Goal: Information Seeking & Learning: Learn about a topic

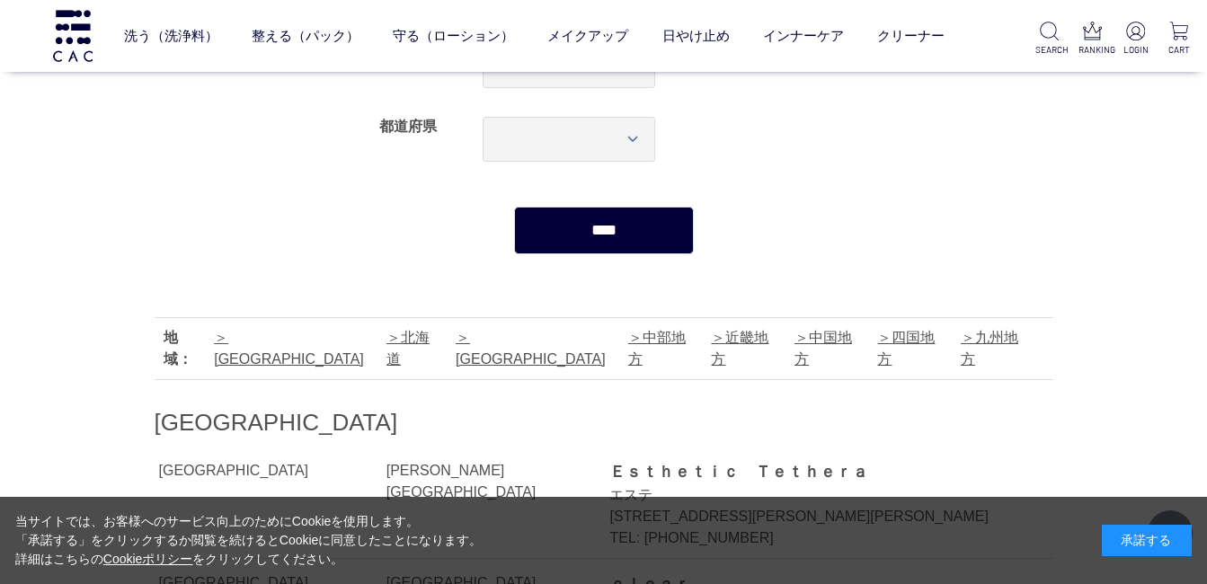
scroll to position [270, 0]
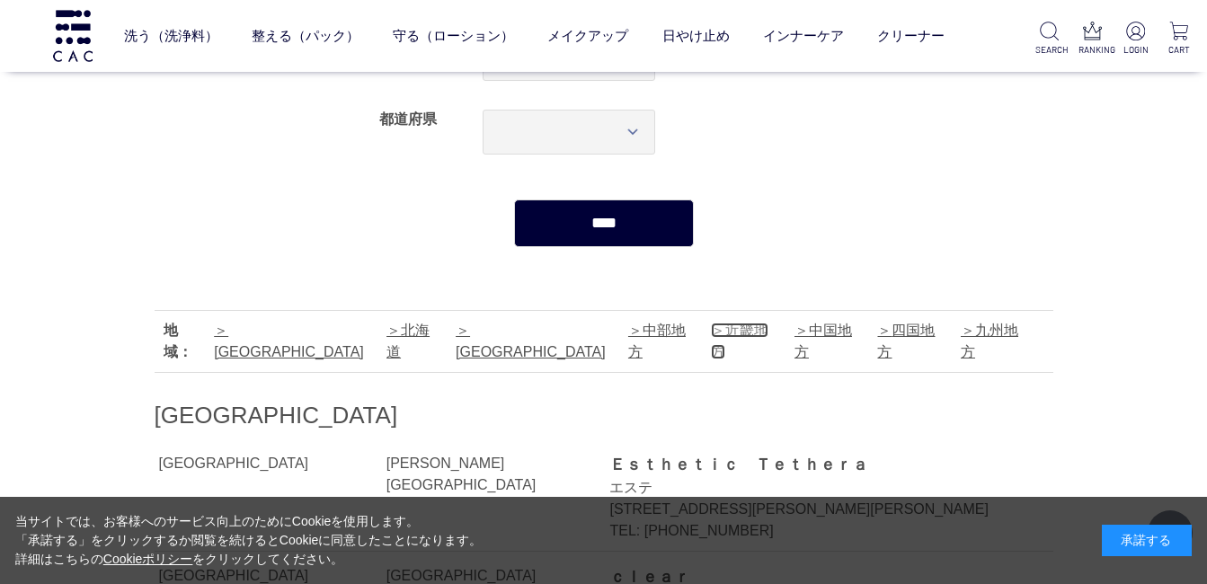
click at [711, 328] on link "近畿地方" at bounding box center [740, 341] width 58 height 37
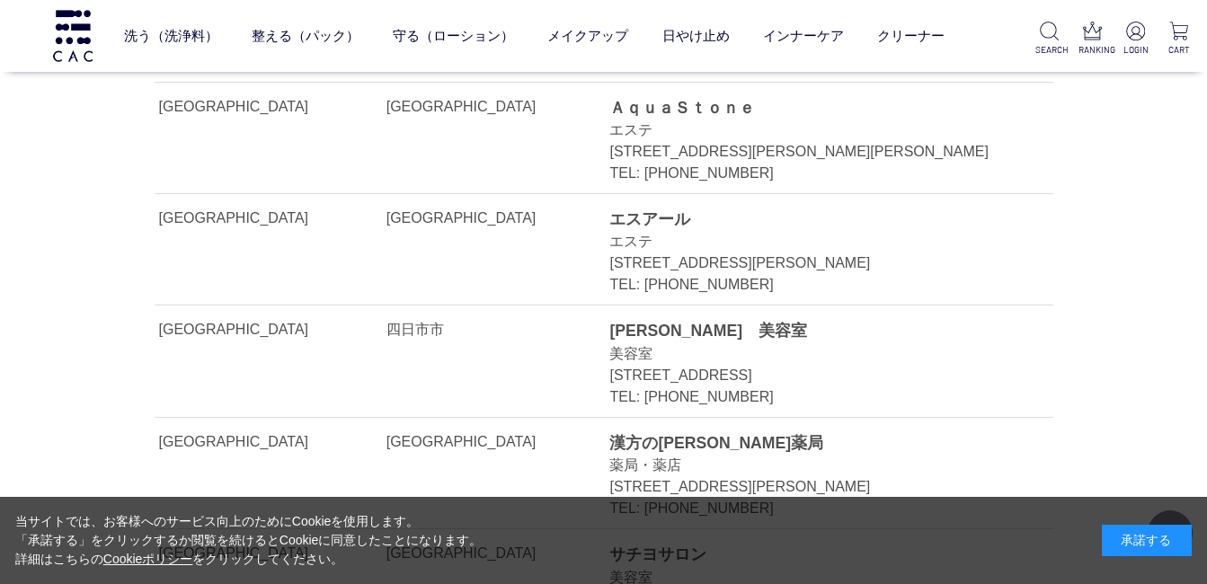
scroll to position [25165, 0]
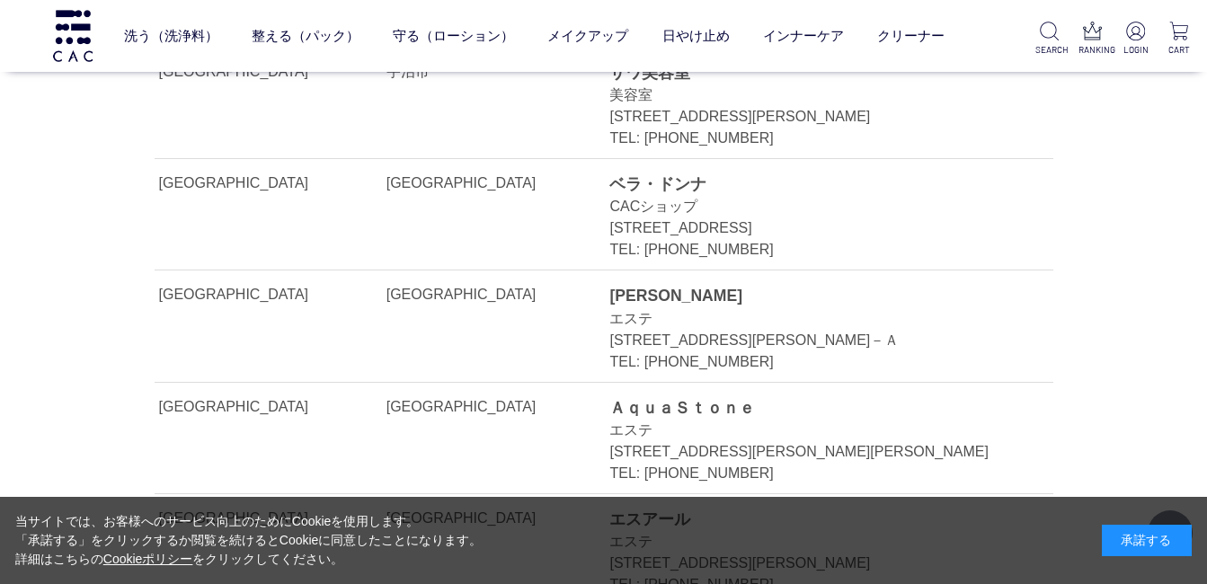
scroll to position [270, 0]
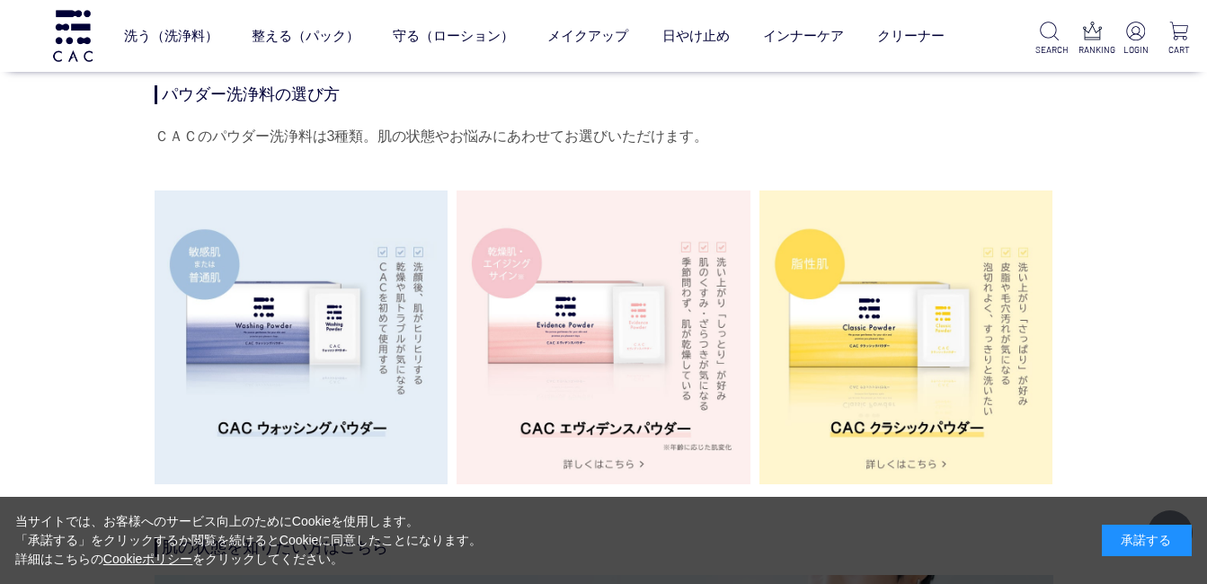
scroll to position [3326, 0]
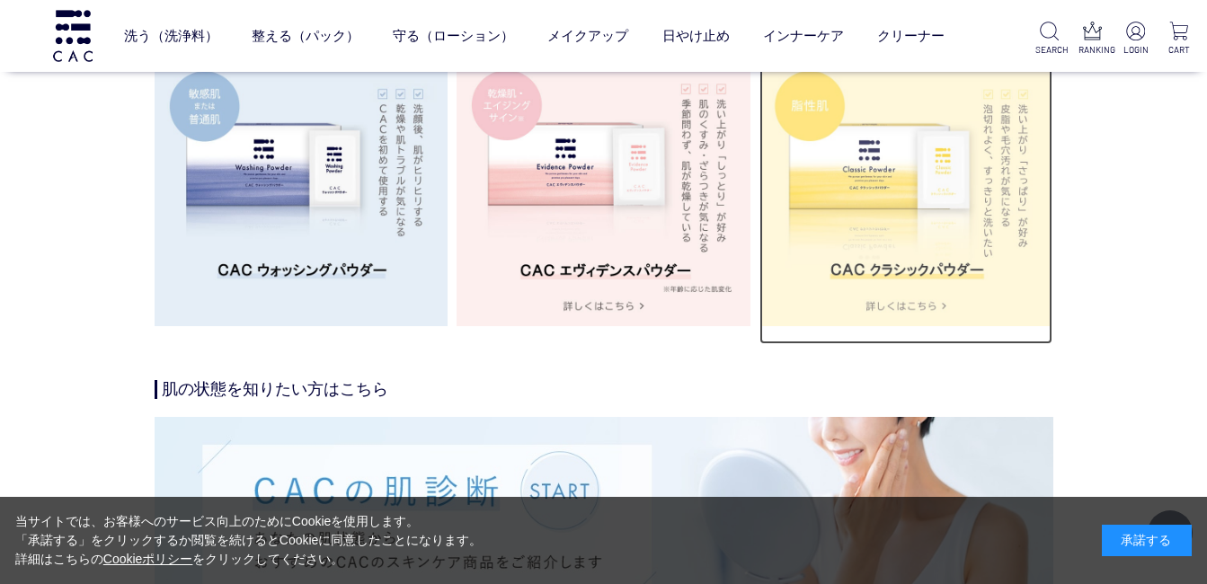
click at [868, 197] on img at bounding box center [907, 179] width 294 height 294
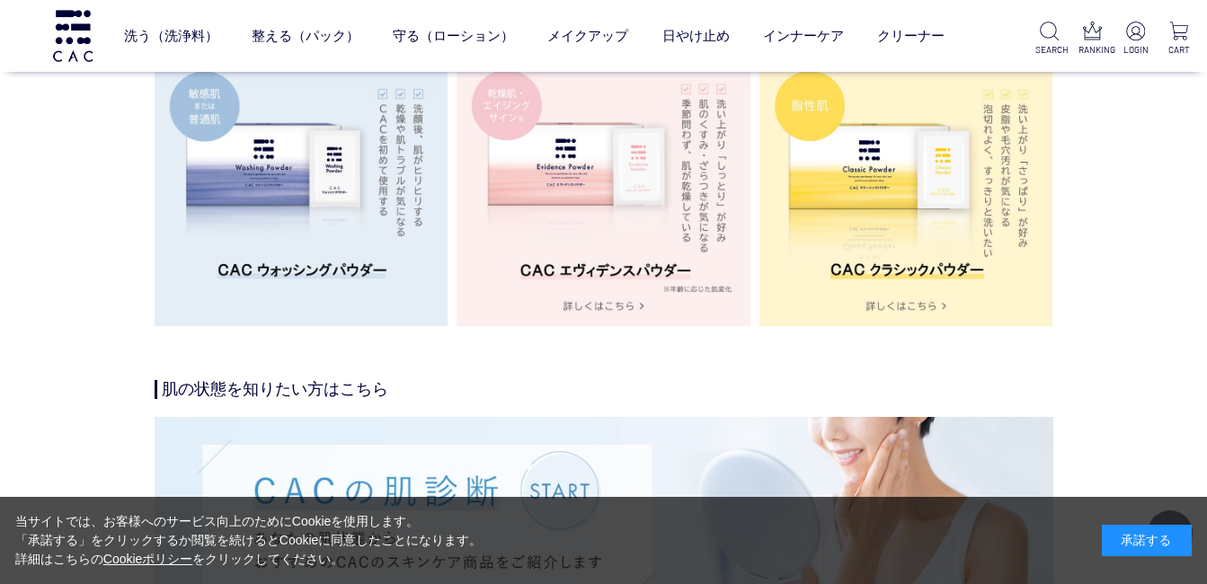
click at [315, 162] on img at bounding box center [302, 179] width 294 height 294
click at [314, 235] on img at bounding box center [302, 179] width 294 height 294
click at [304, 271] on img at bounding box center [302, 179] width 294 height 294
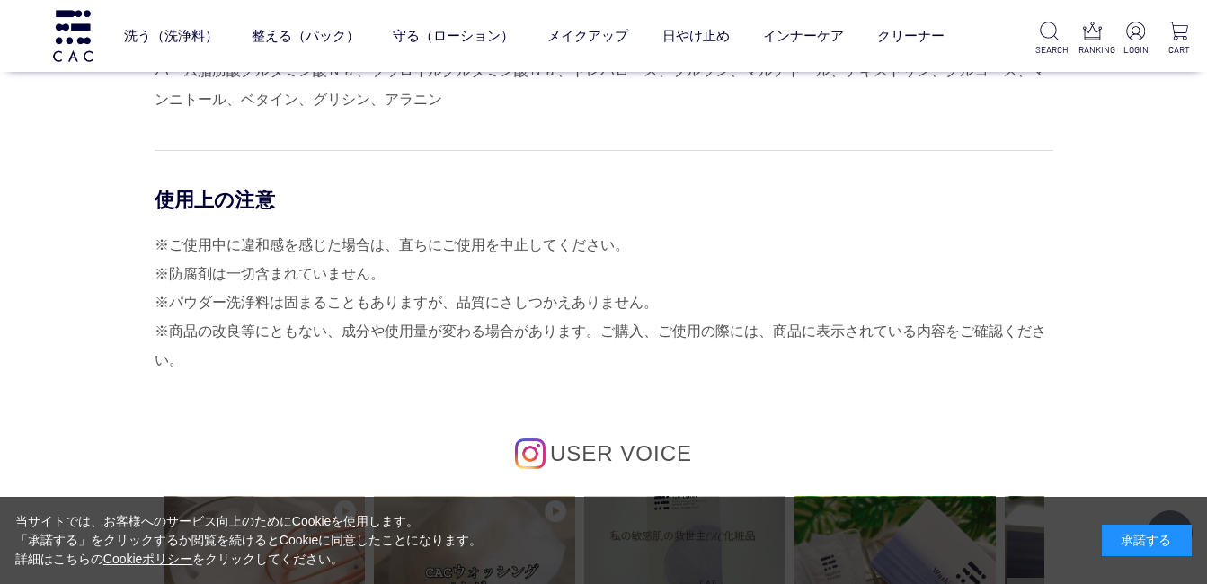
scroll to position [7910, 0]
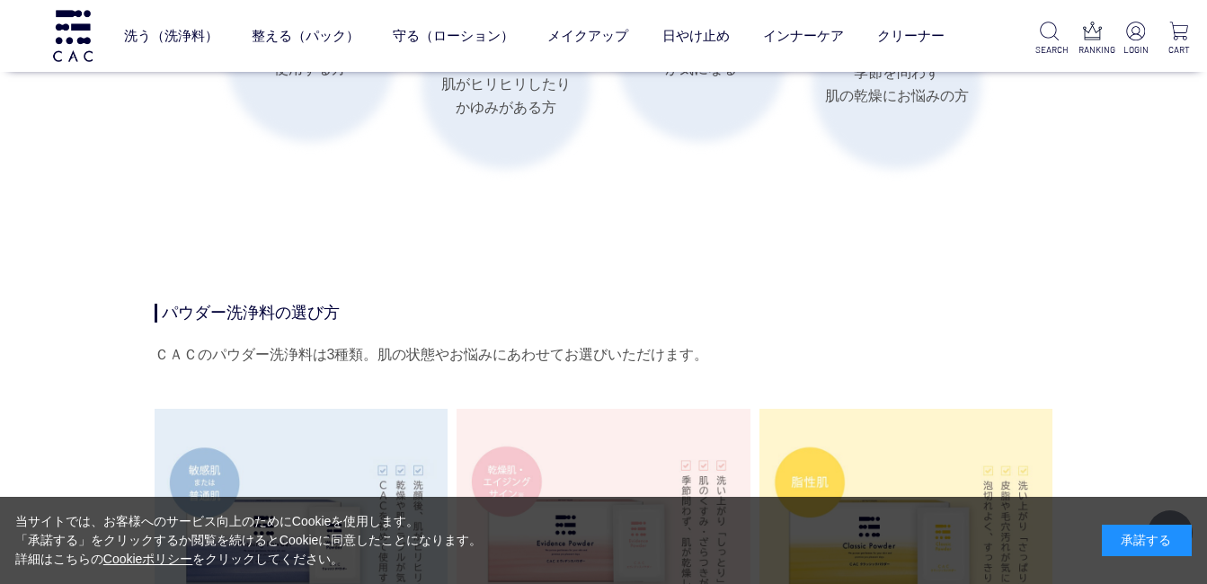
scroll to position [3146, 0]
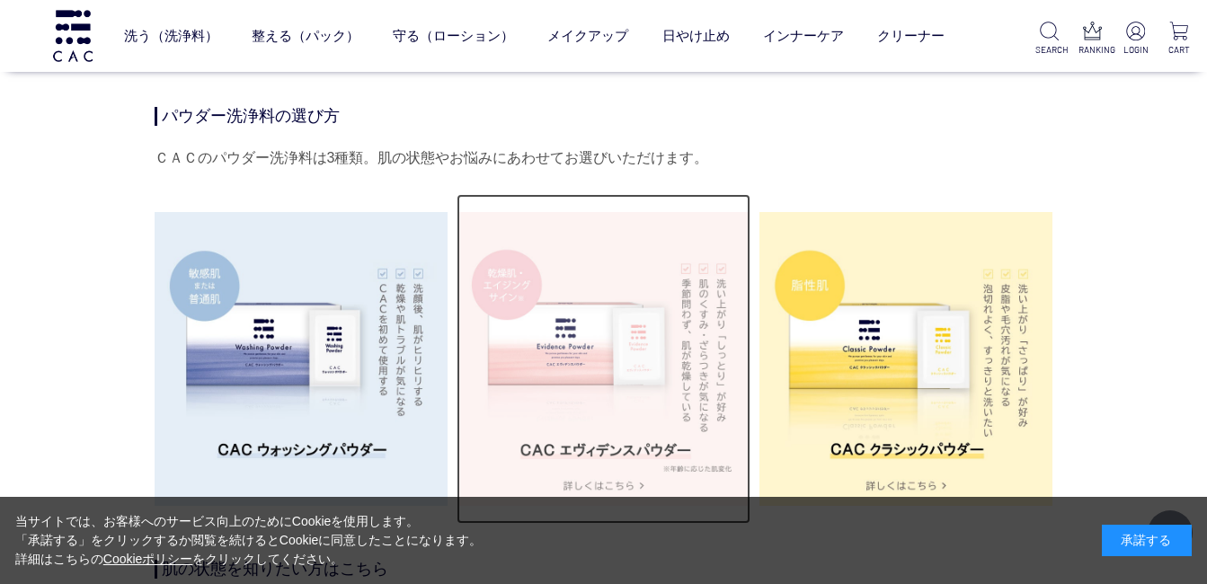
click at [669, 447] on img at bounding box center [604, 359] width 294 height 294
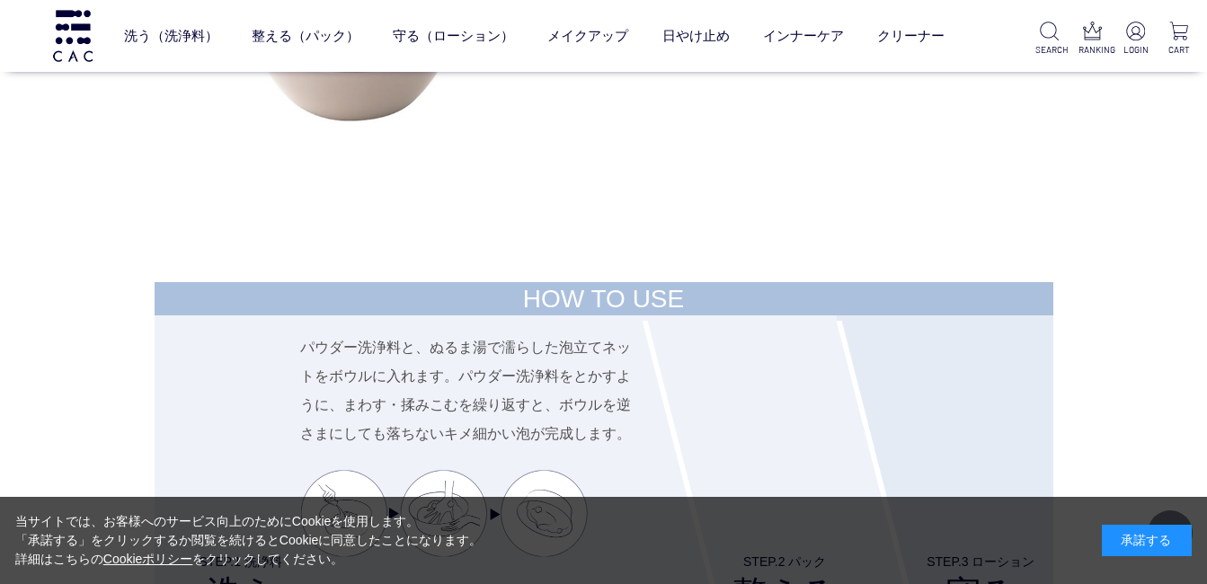
scroll to position [6022, 0]
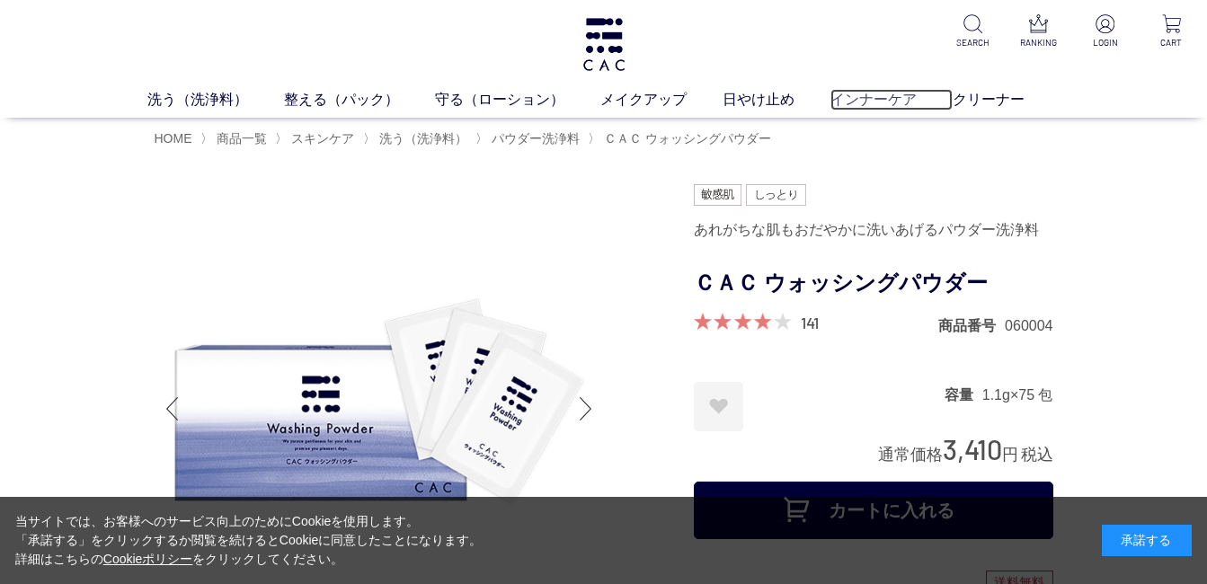
click at [891, 92] on link "インナーケア" at bounding box center [892, 100] width 122 height 22
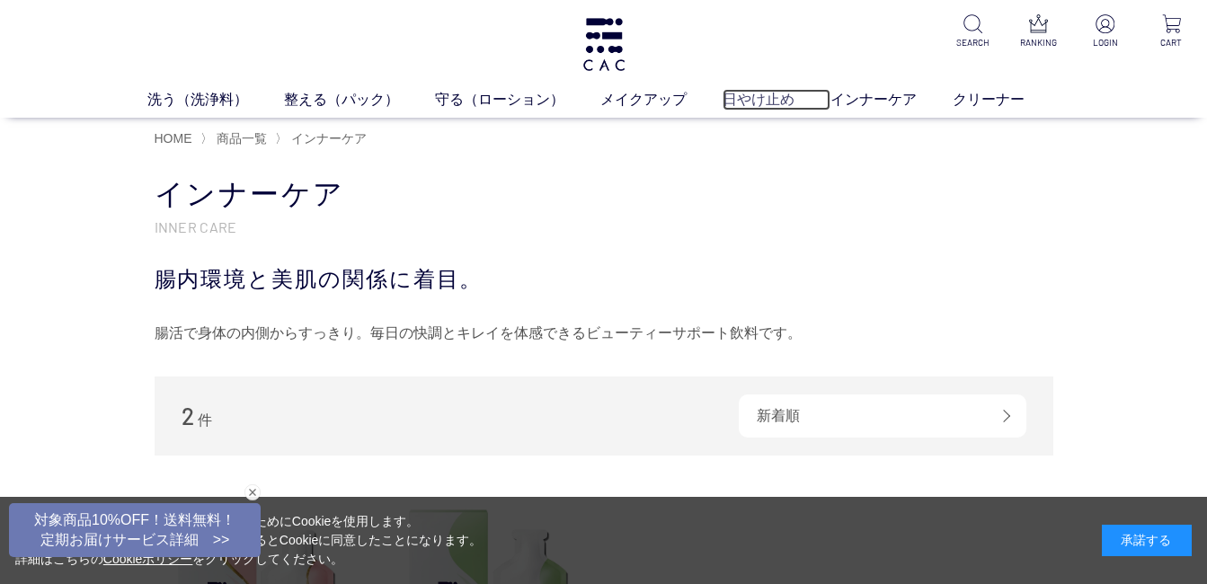
click at [765, 102] on link "日やけ止め" at bounding box center [777, 100] width 108 height 22
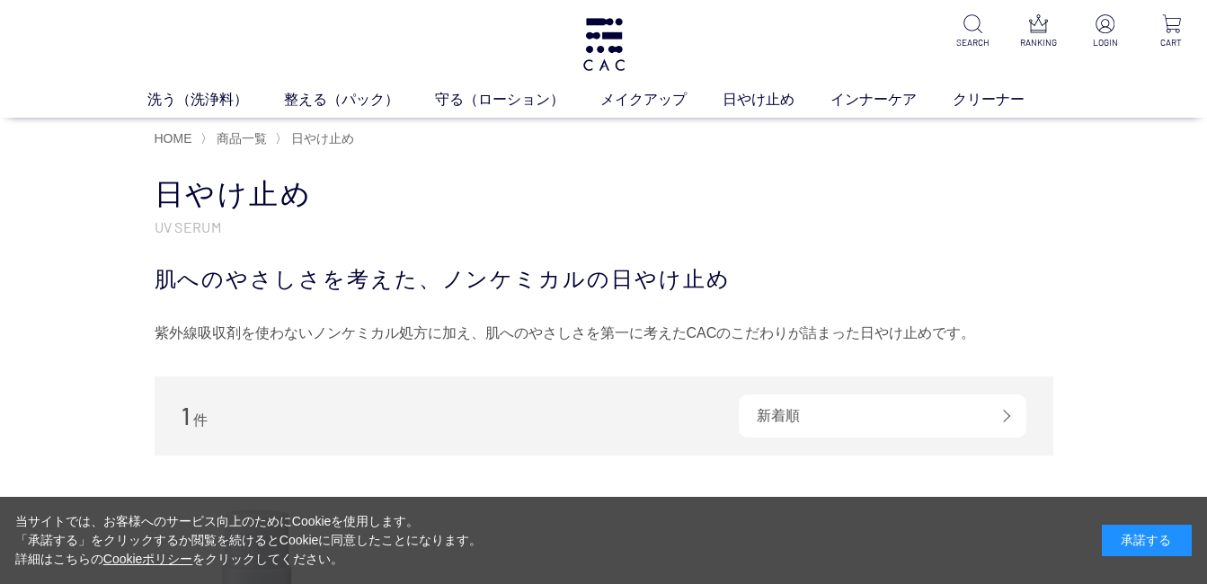
scroll to position [360, 0]
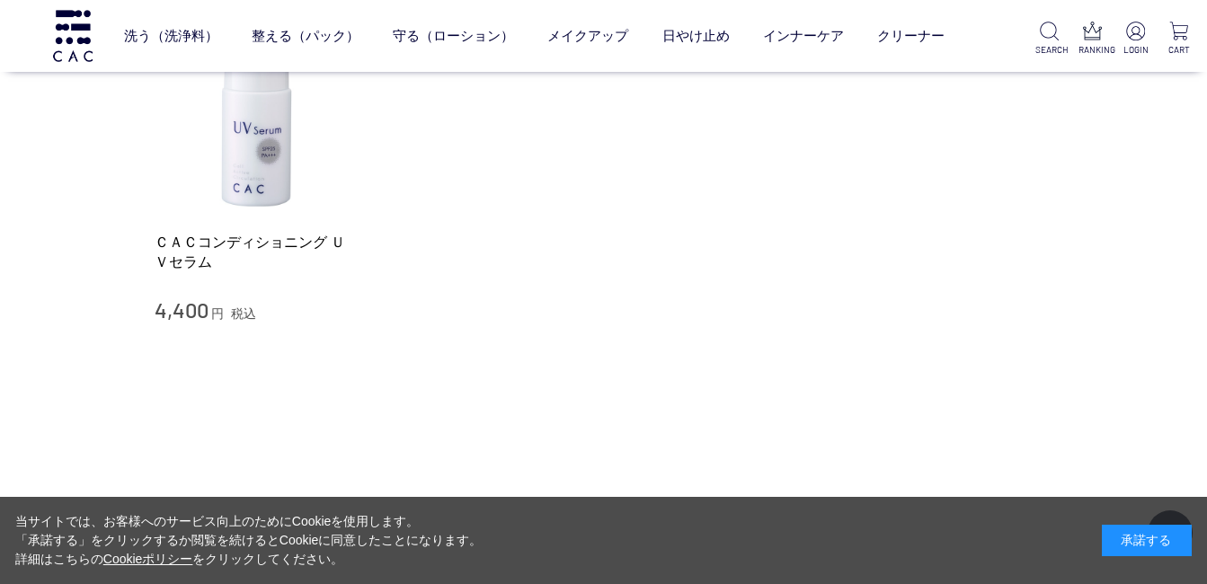
click at [253, 228] on div "ＣＡＣコンディショニング ＵＶセラム 4,400 円 税込" at bounding box center [257, 169] width 205 height 310
click at [253, 232] on div "ＣＡＣコンディショニング ＵＶセラム 4,400 円 税込" at bounding box center [257, 169] width 205 height 310
click at [257, 241] on link "ＣＡＣコンディショニング ＵＶセラム" at bounding box center [257, 252] width 205 height 39
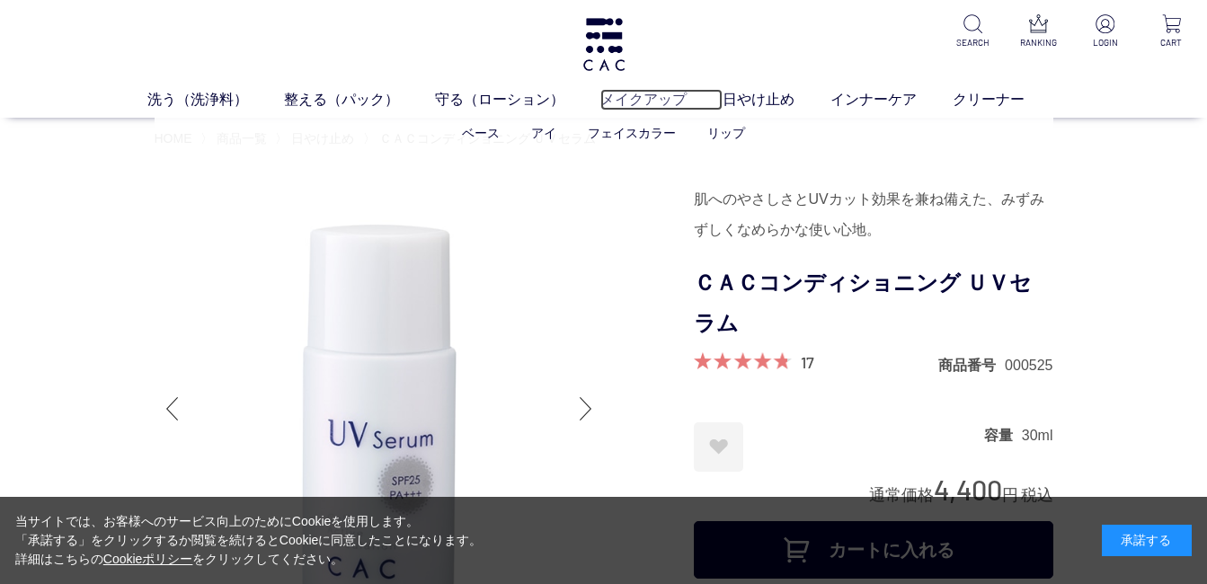
click at [630, 92] on link "メイクアップ" at bounding box center [661, 100] width 122 height 22
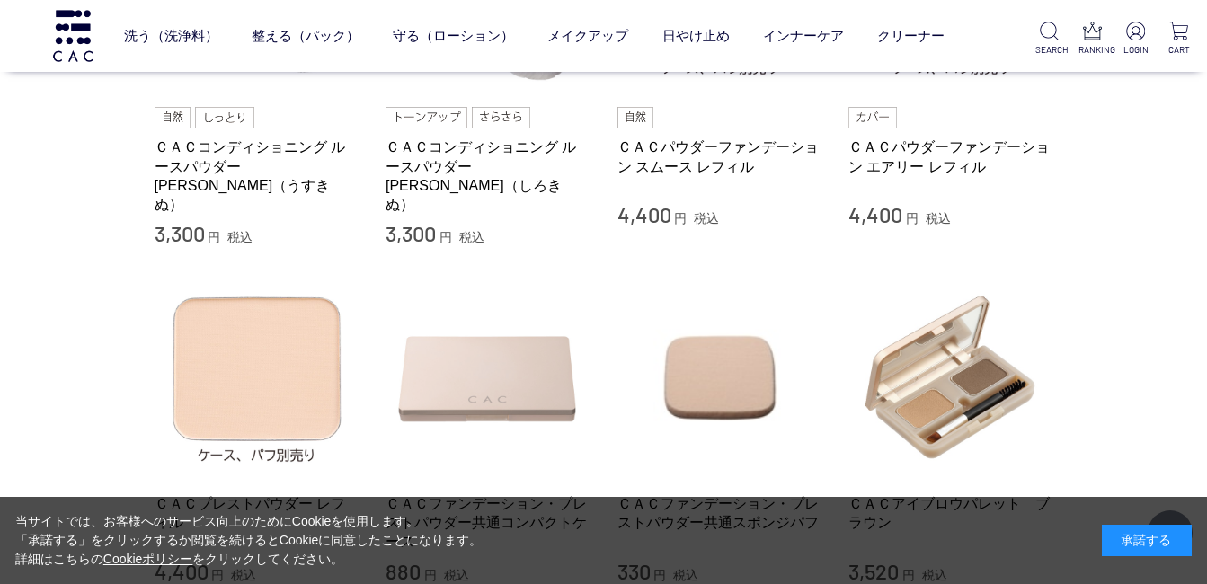
scroll to position [719, 0]
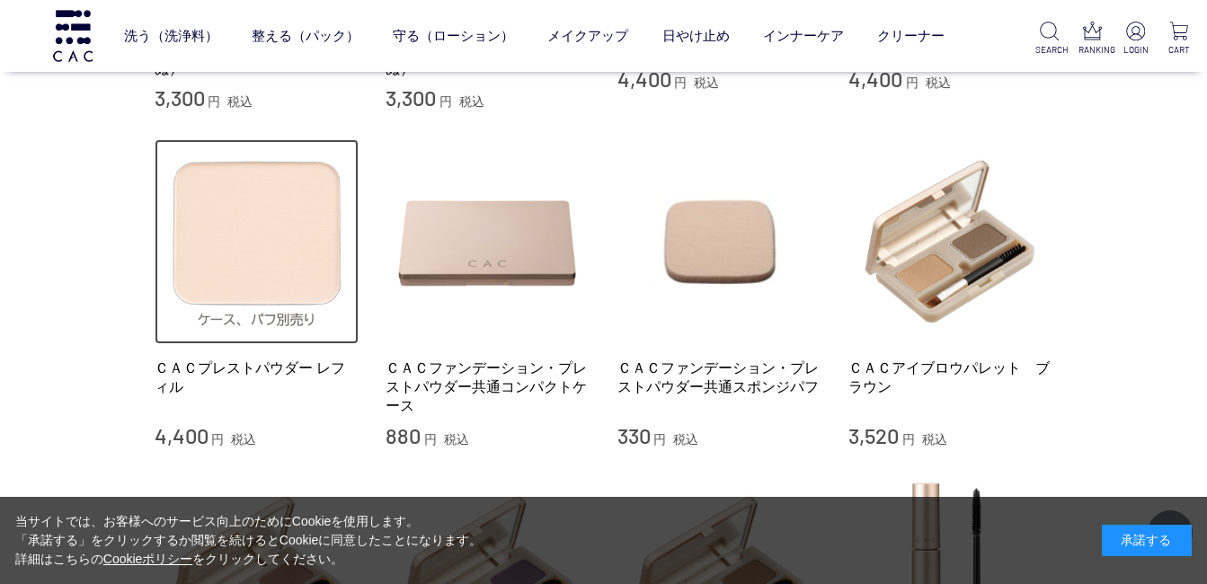
click at [283, 208] on img at bounding box center [257, 241] width 205 height 205
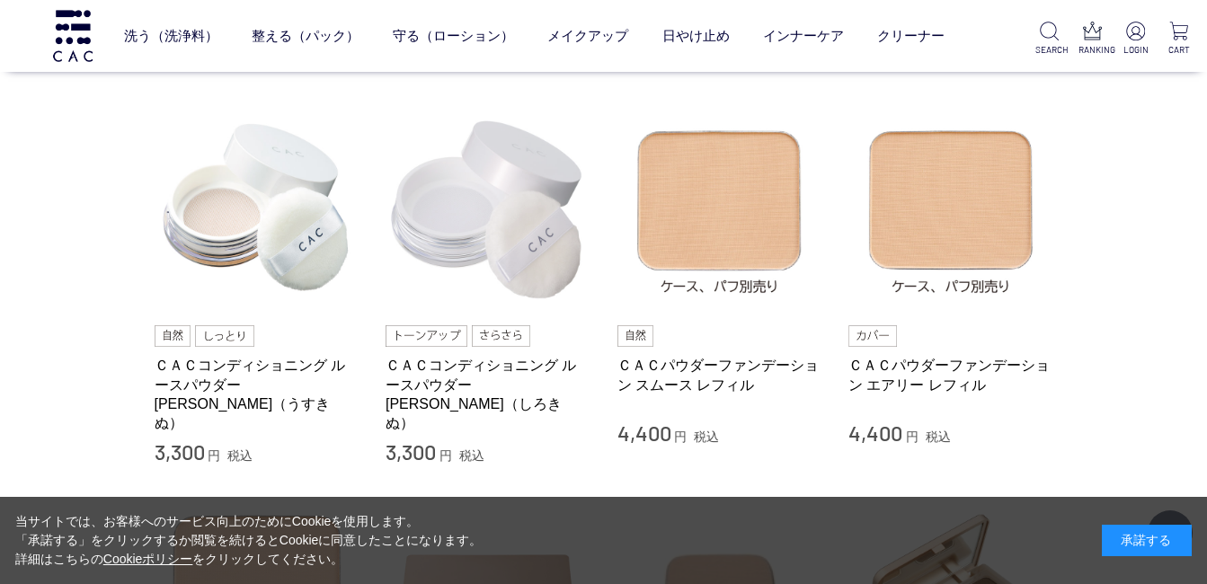
scroll to position [360, 0]
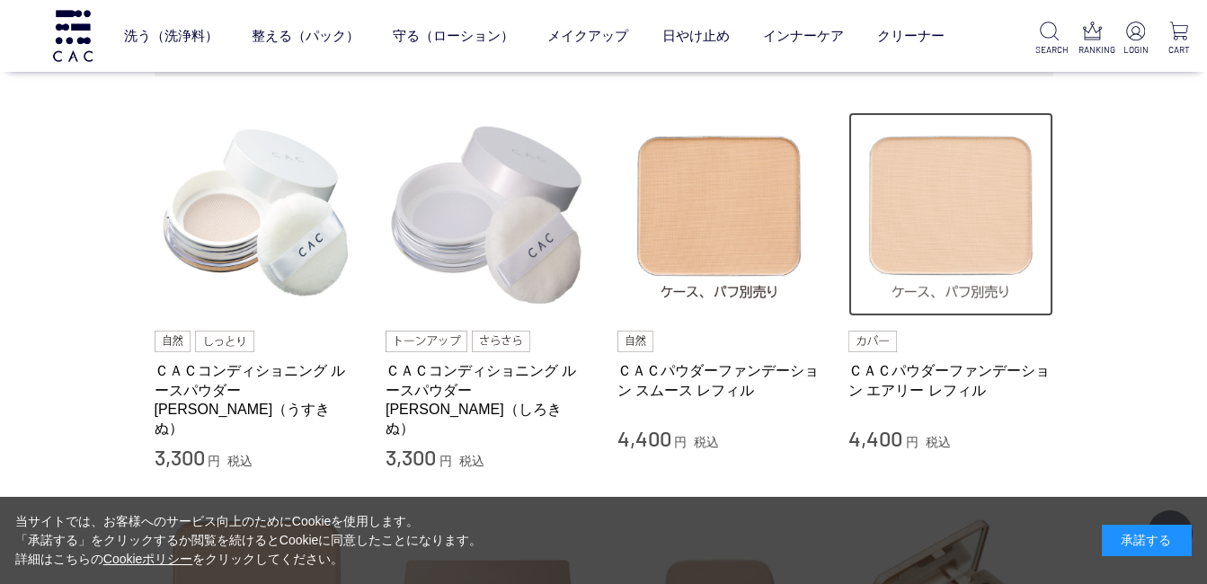
click at [922, 235] on img at bounding box center [950, 214] width 205 height 205
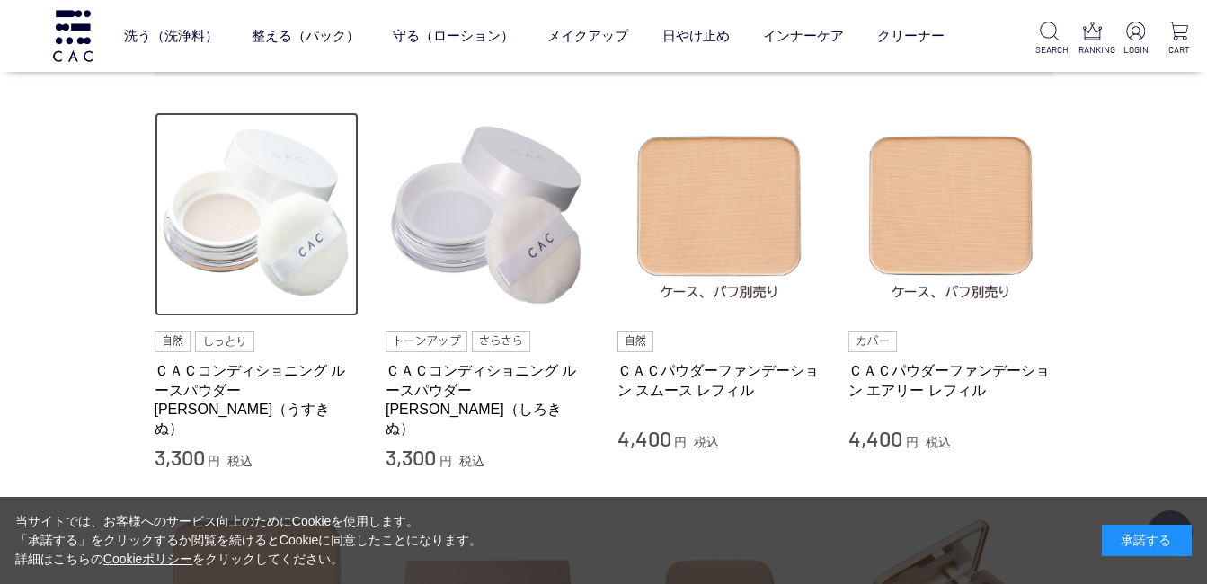
click at [263, 232] on img at bounding box center [257, 214] width 205 height 205
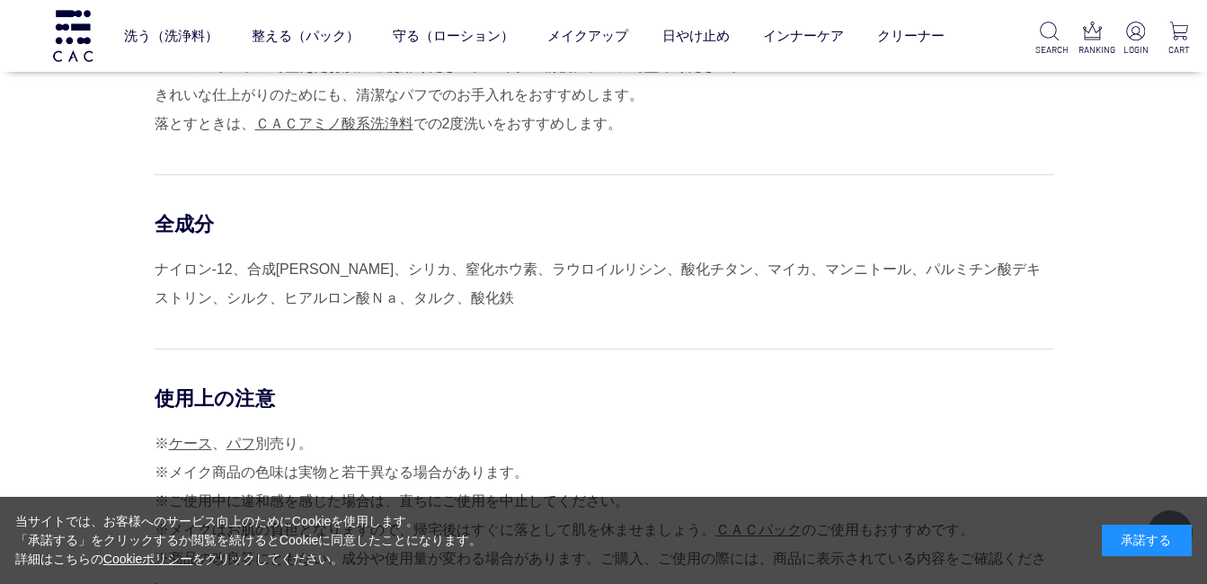
scroll to position [1079, 0]
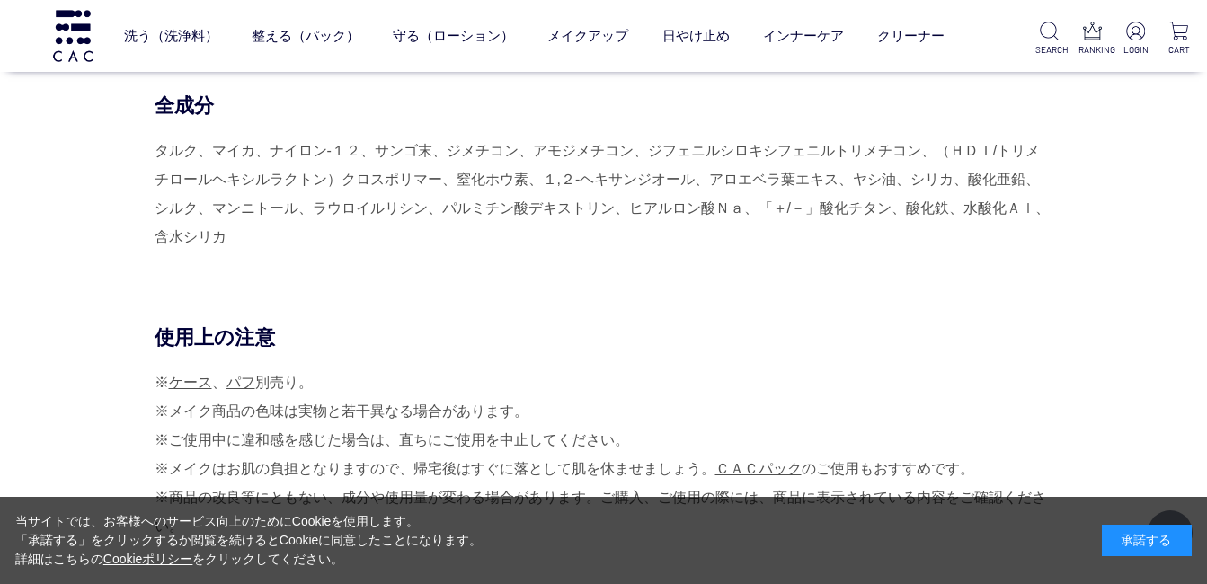
scroll to position [1888, 0]
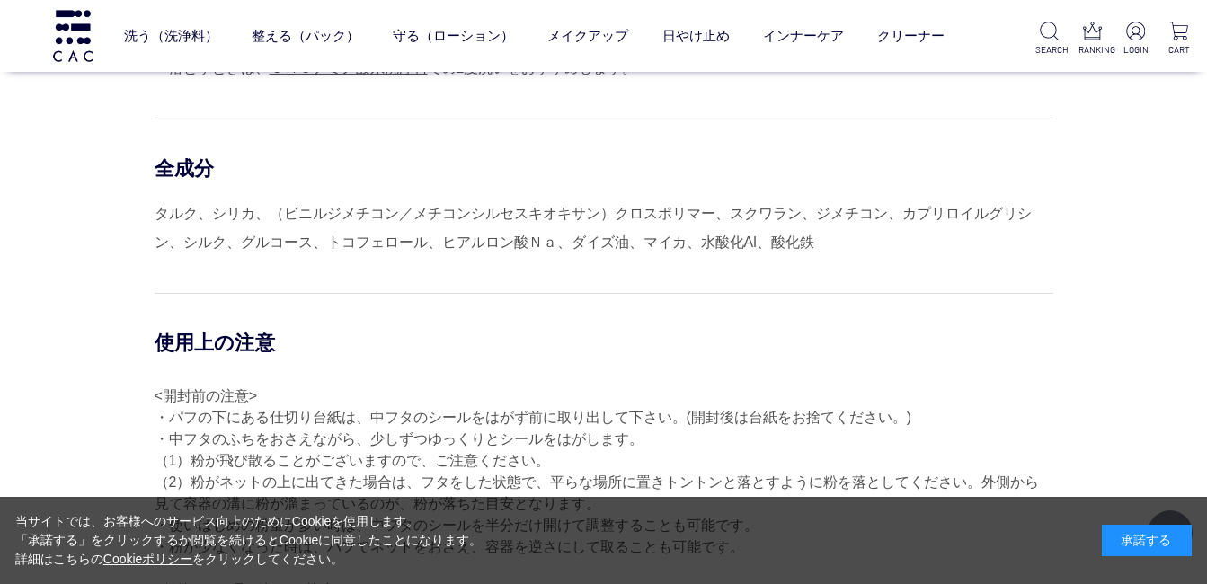
scroll to position [2337, 0]
